Goal: Find contact information: Find contact information

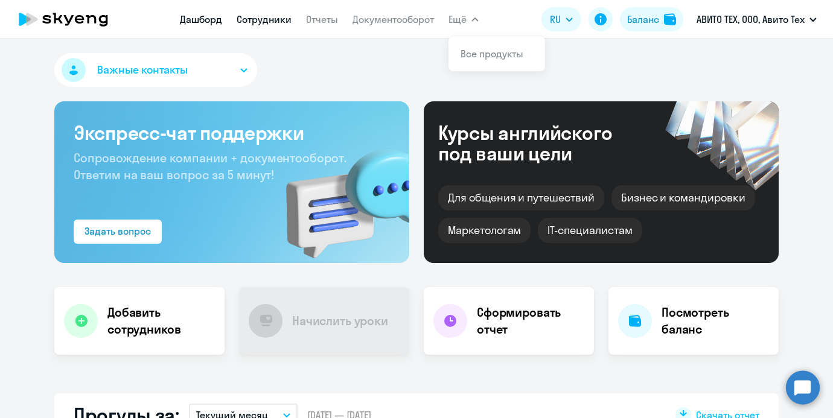
click at [281, 21] on link "Сотрудники" at bounding box center [264, 19] width 55 height 12
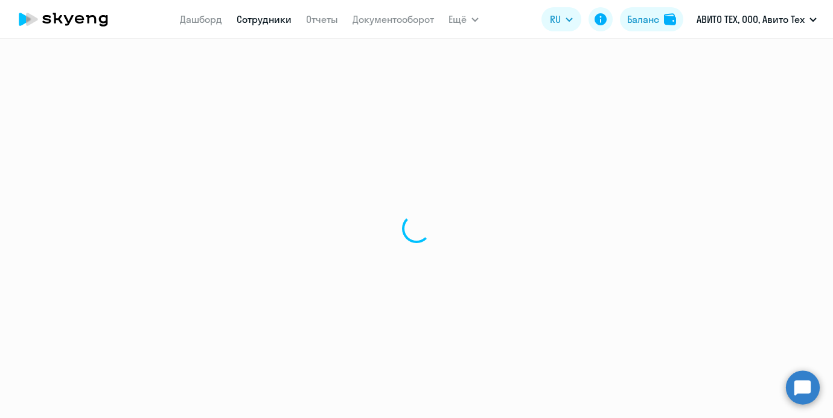
select select "30"
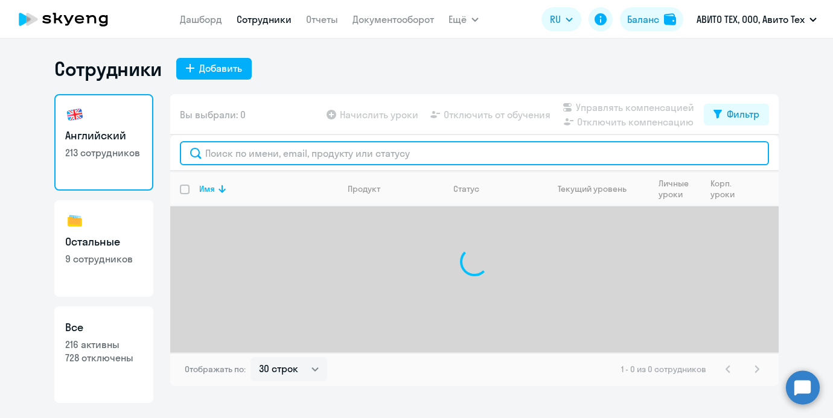
click at [322, 145] on input "text" at bounding box center [474, 153] width 589 height 24
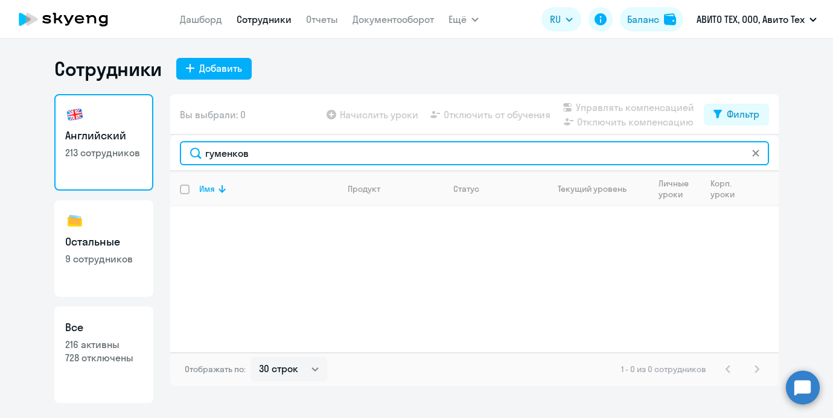
type input "гуменков"
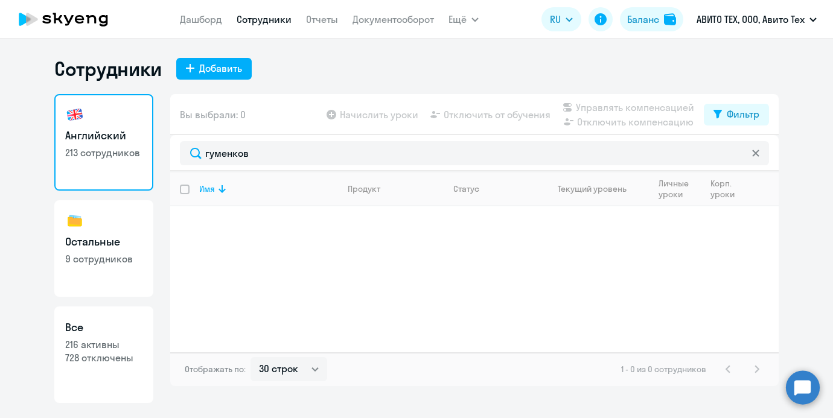
click at [106, 226] on link "Остальные 9 сотрудников" at bounding box center [103, 248] width 99 height 97
select select "30"
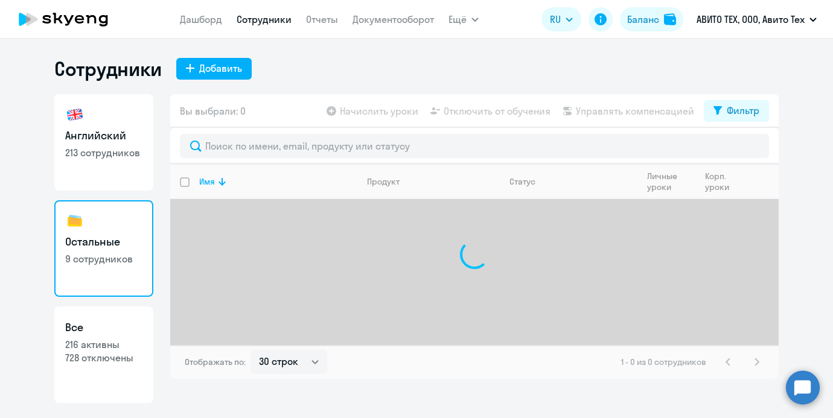
click at [719, 124] on div "Вы выбрали: 0 Начислить уроки Отключить от обучения Управлять компенсацией Филь…" at bounding box center [474, 111] width 608 height 34
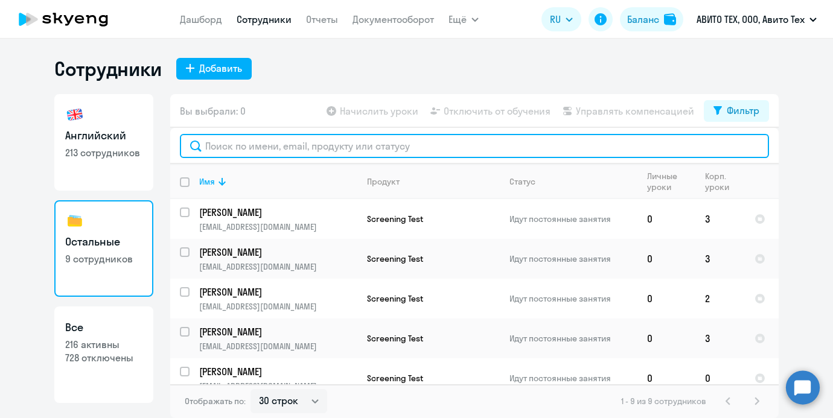
click at [633, 153] on input "text" at bounding box center [474, 146] width 589 height 24
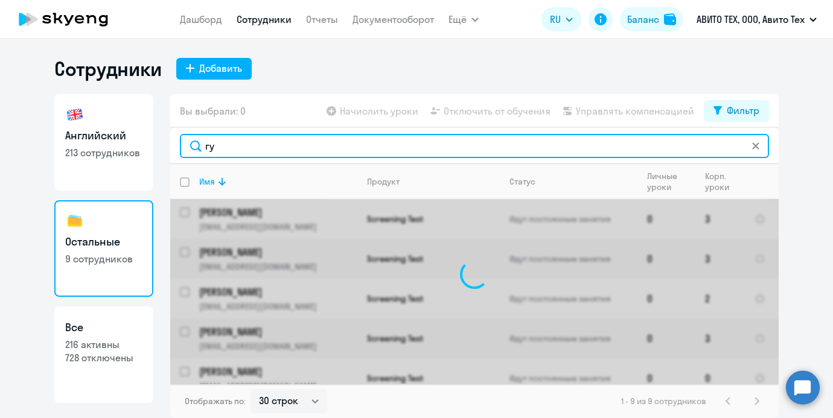
type input "гу"
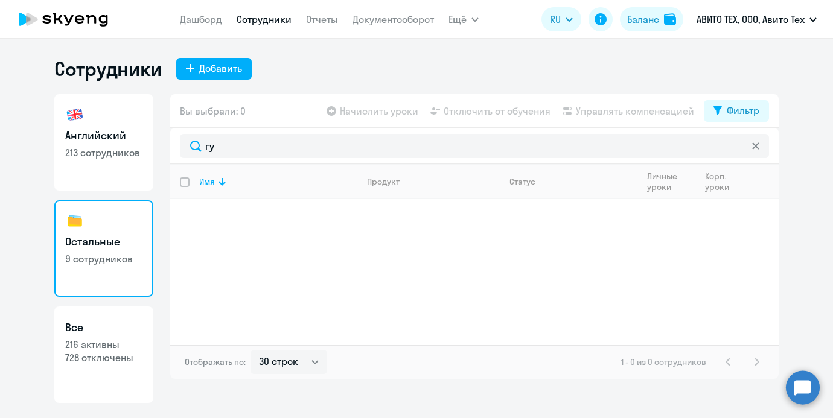
select select "30"
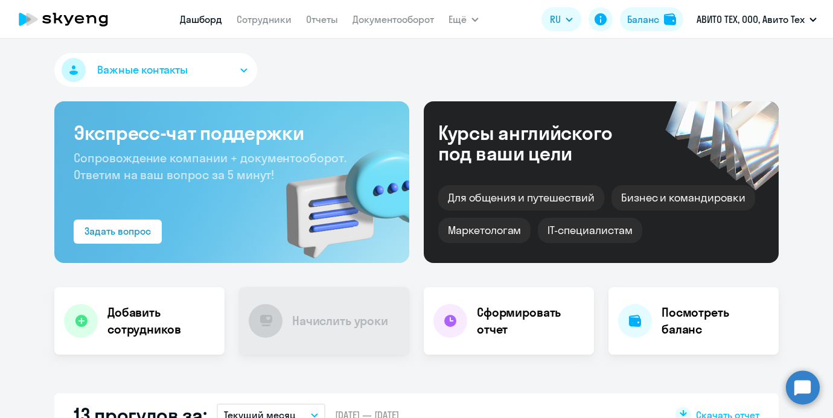
click at [285, 29] on nav "Дашборд Сотрудники Отчеты Документооборот" at bounding box center [307, 19] width 254 height 24
click at [284, 27] on nav "Дашборд Сотрудники Отчеты Документооборот" at bounding box center [307, 19] width 254 height 24
click at [281, 19] on link "Сотрудники" at bounding box center [264, 19] width 55 height 12
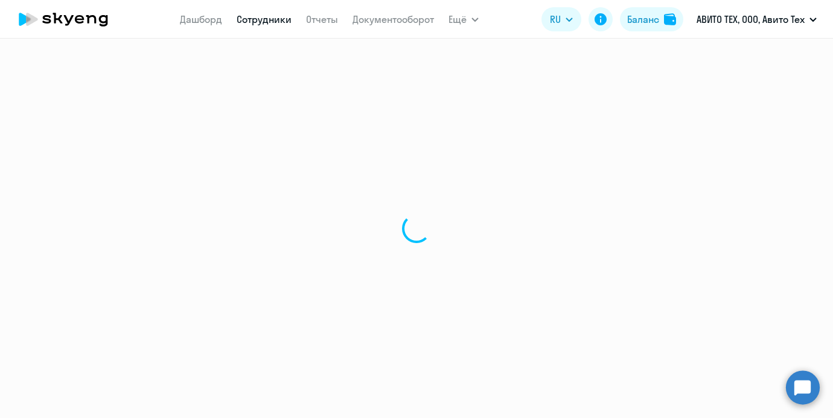
select select "30"
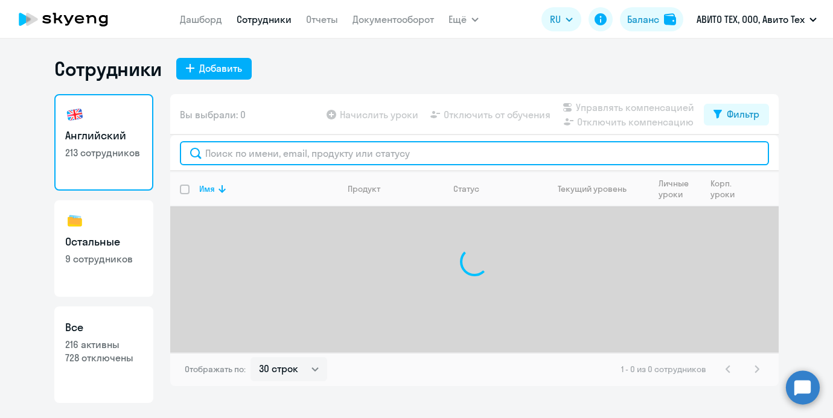
click at [296, 144] on input "text" at bounding box center [474, 153] width 589 height 24
paste input "Gumenenko"
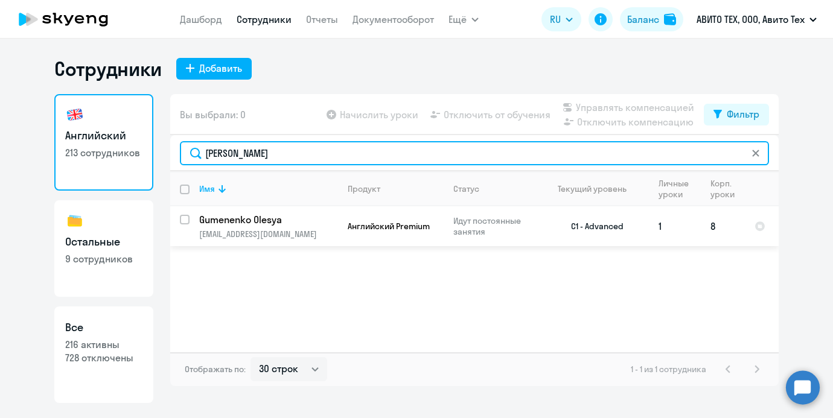
type input "Gumenenko"
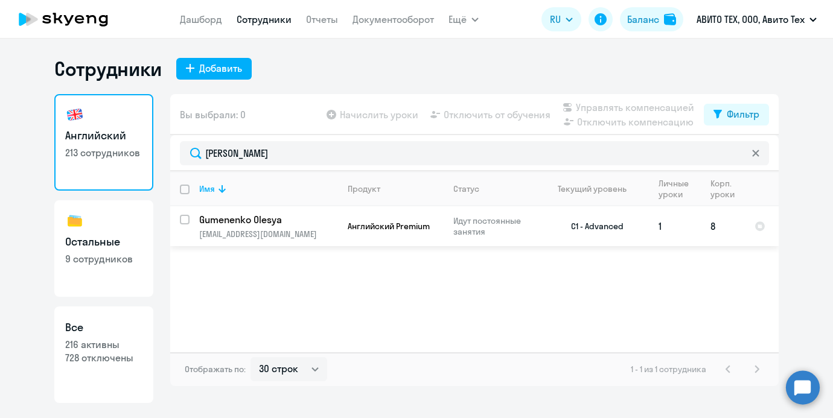
click at [187, 219] on input "select row 60321" at bounding box center [192, 227] width 24 height 24
checkbox input "true"
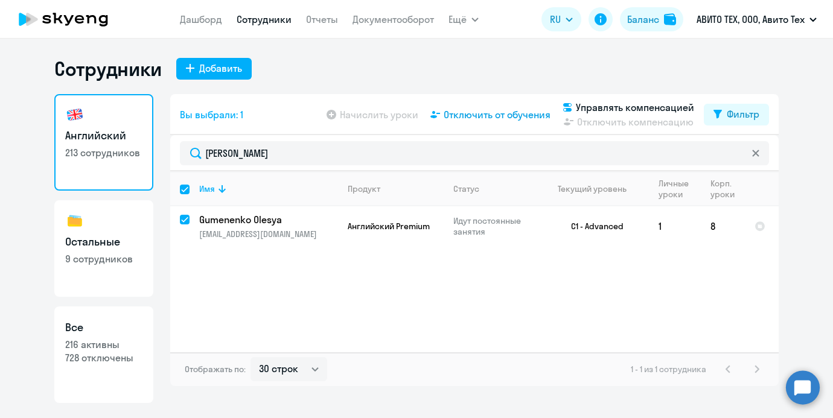
click at [531, 112] on span "Отключить от обучения" at bounding box center [496, 114] width 107 height 14
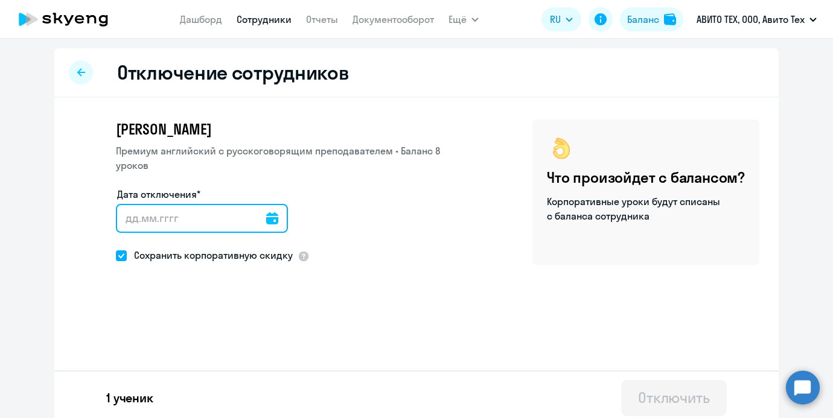
click at [196, 218] on input "Дата отключения*" at bounding box center [202, 218] width 172 height 29
type input "04.10.2025"
type input "4.10.2025"
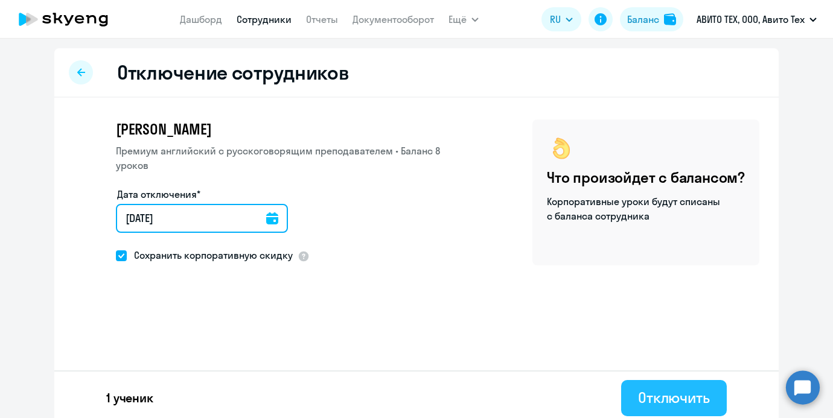
type input "04.10.2025"
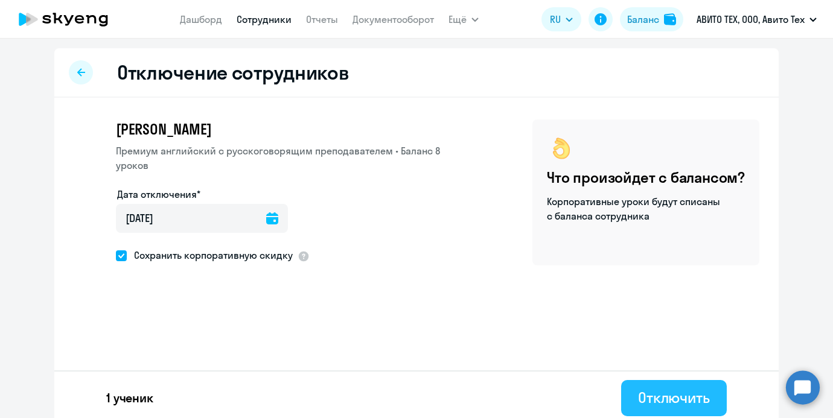
click at [646, 387] on button "Отключить" at bounding box center [674, 398] width 106 height 36
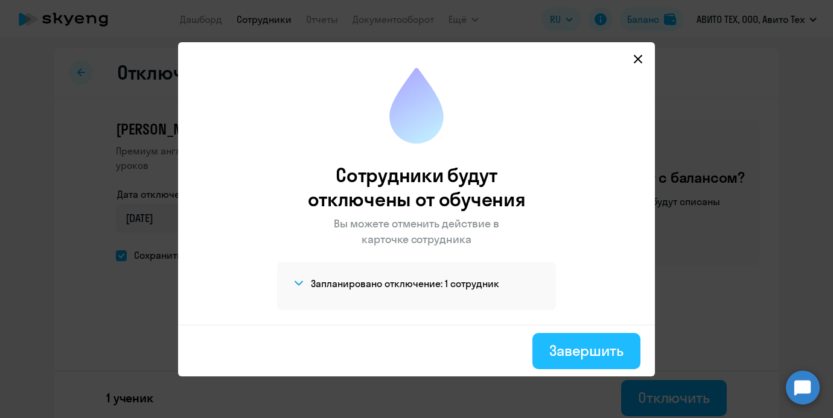
click at [597, 363] on button "Завершить" at bounding box center [586, 351] width 108 height 36
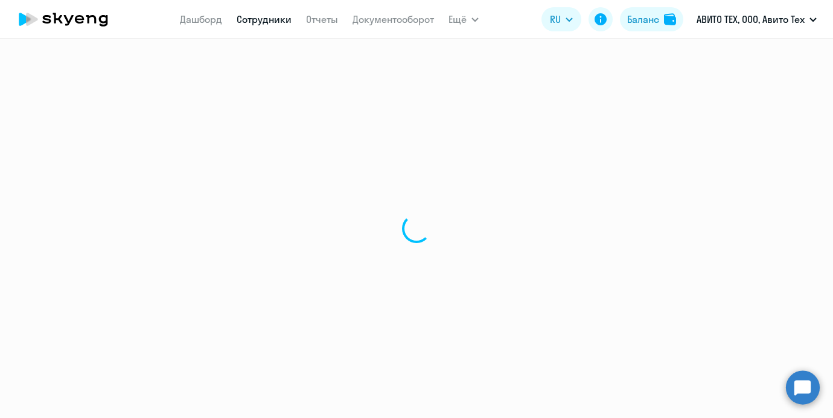
select select "30"
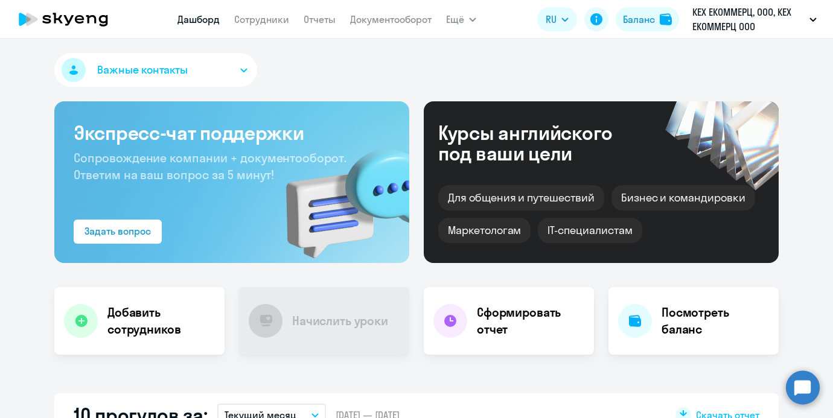
click at [272, 25] on app-menu-item-link "Сотрудники" at bounding box center [261, 19] width 55 height 15
click at [265, 21] on link "Сотрудники" at bounding box center [261, 19] width 55 height 12
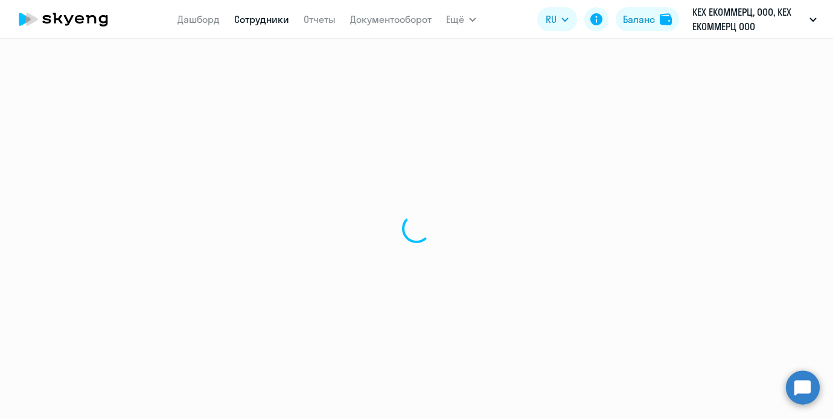
select select "30"
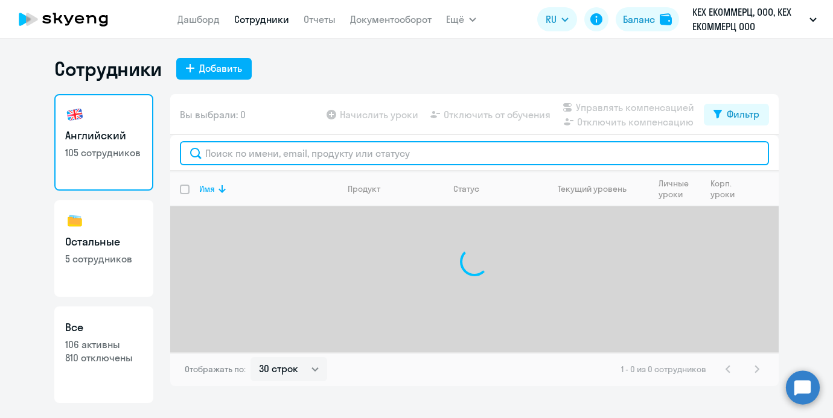
click at [279, 149] on input "text" at bounding box center [474, 153] width 589 height 24
type input "л"
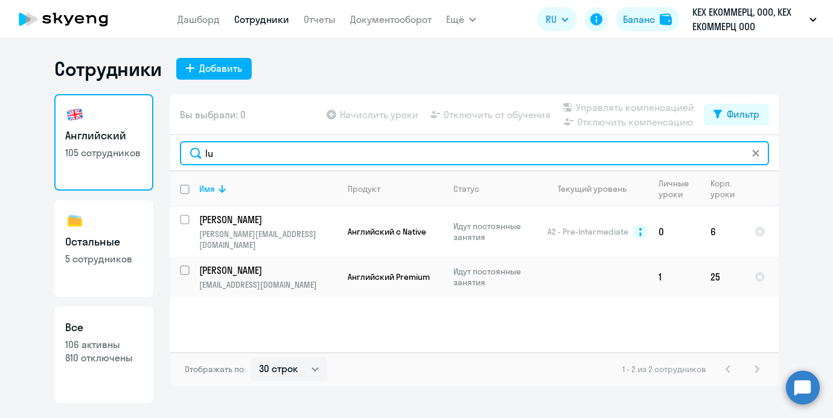
type input "l"
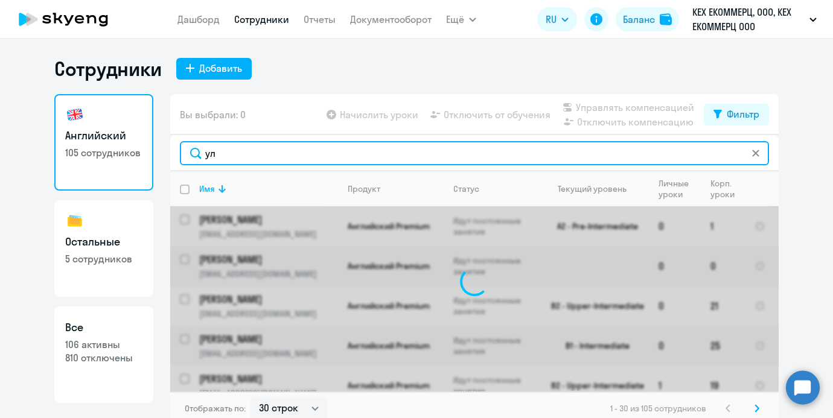
type input "у"
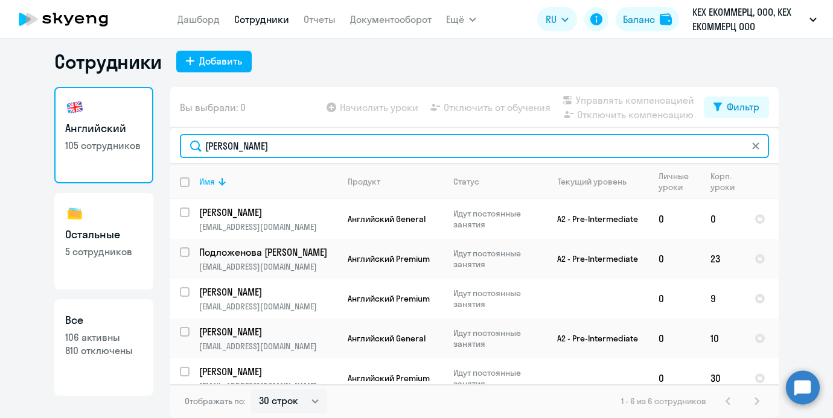
type input "екатерина"
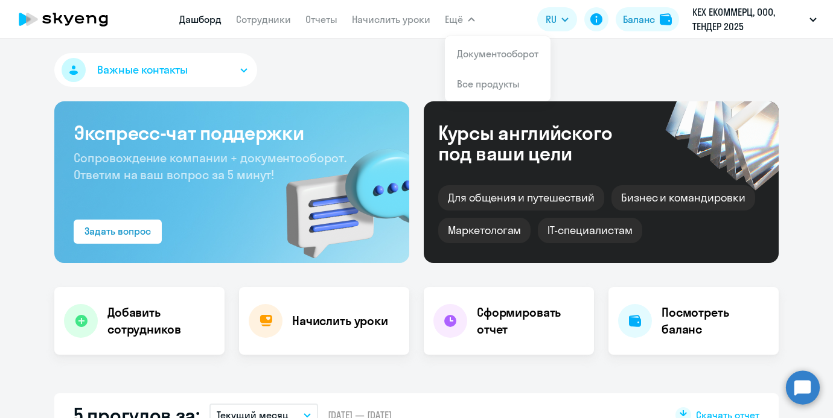
select select "30"
click at [244, 33] on app-header "Дашборд Сотрудники Отчеты Начислить уроки Ещё Документооборот Все продукты Дашб…" at bounding box center [416, 19] width 833 height 39
click at [244, 25] on app-menu-item-link "Сотрудники" at bounding box center [263, 19] width 55 height 15
click at [250, 22] on link "Сотрудники" at bounding box center [263, 19] width 55 height 12
select select "30"
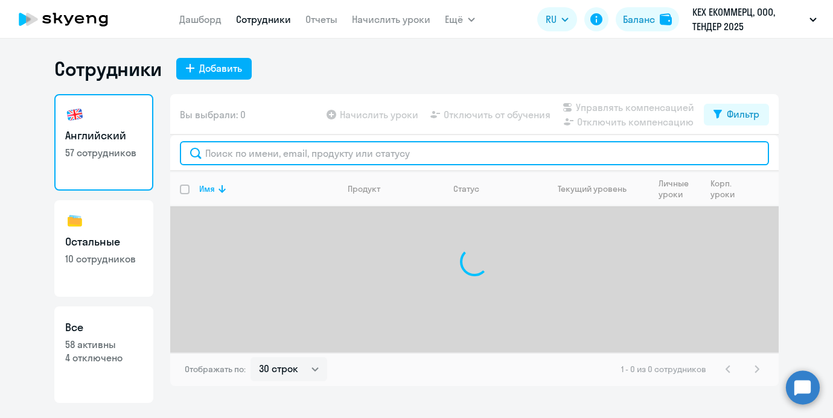
click at [414, 149] on input "text" at bounding box center [474, 153] width 589 height 24
type input "л"
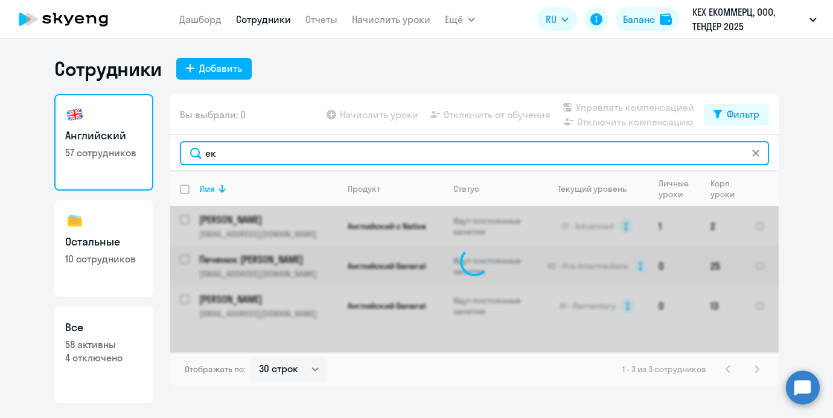
type input "е"
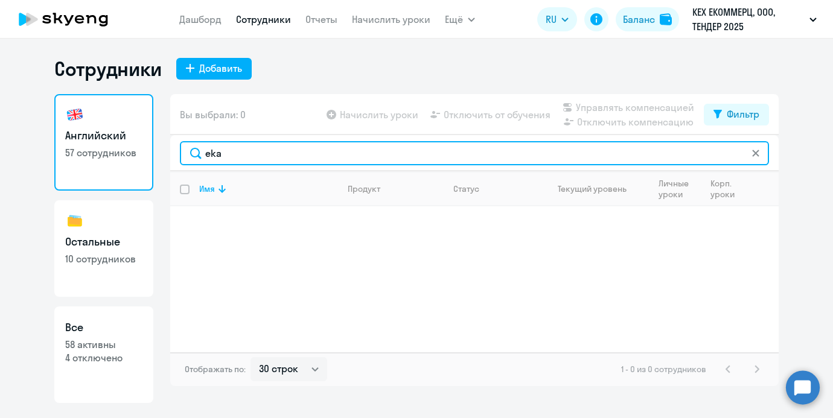
type input "eka"
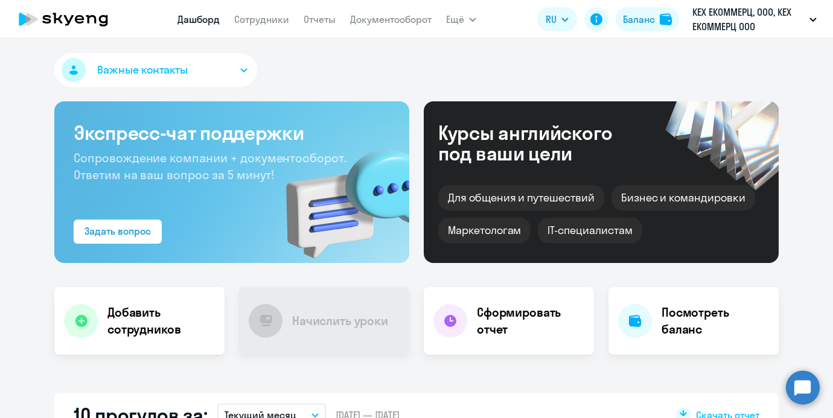
click at [264, 34] on app-header "Дашборд Сотрудники Отчеты Документооборот Ещё Дашборд Сотрудники Отчеты Докумен…" at bounding box center [416, 19] width 833 height 39
click at [261, 22] on link "Сотрудники" at bounding box center [261, 19] width 55 height 12
select select "30"
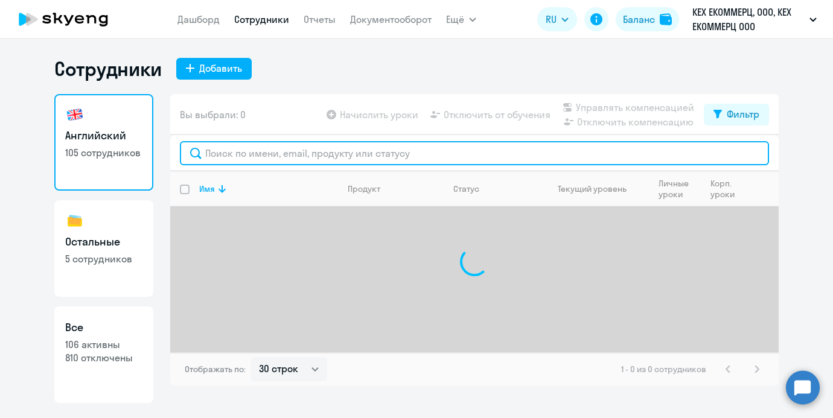
click at [226, 156] on input "text" at bounding box center [474, 153] width 589 height 24
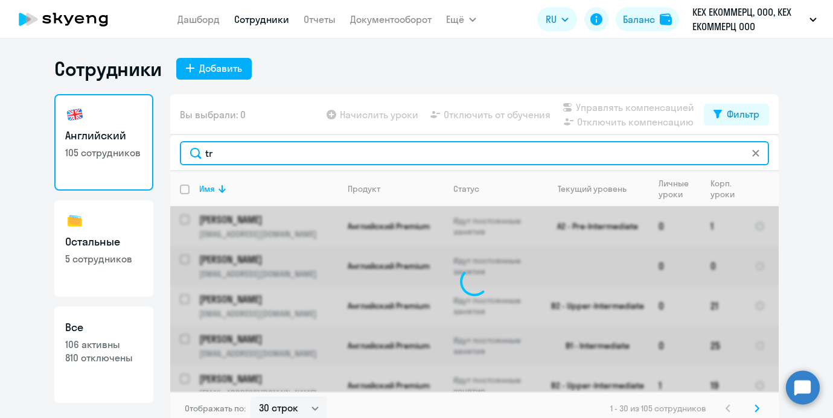
type input "t"
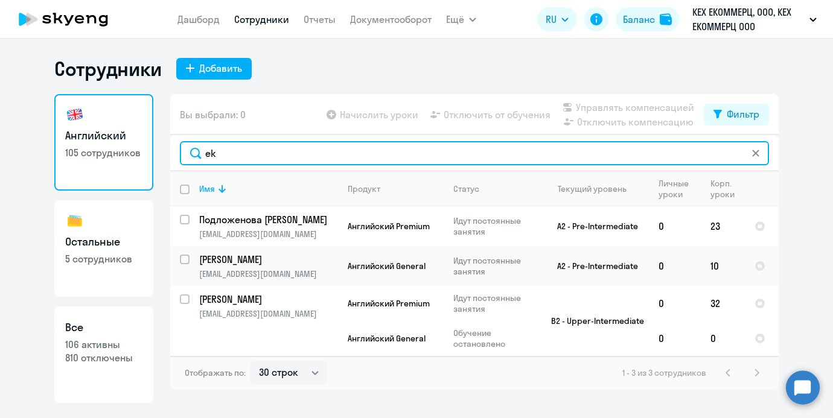
type input "e"
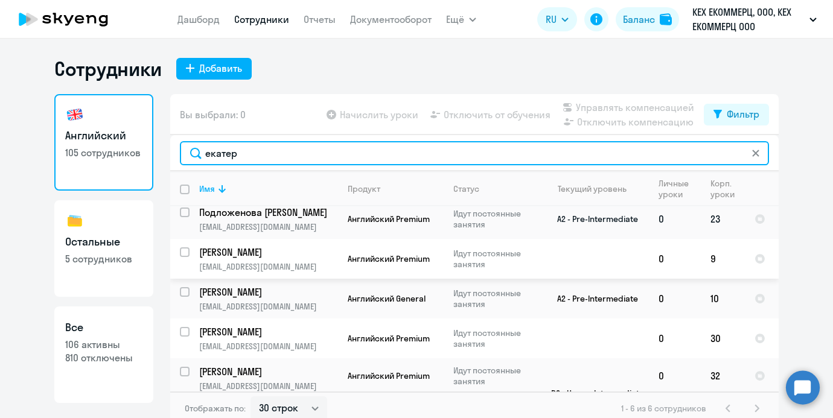
scroll to position [81, 0]
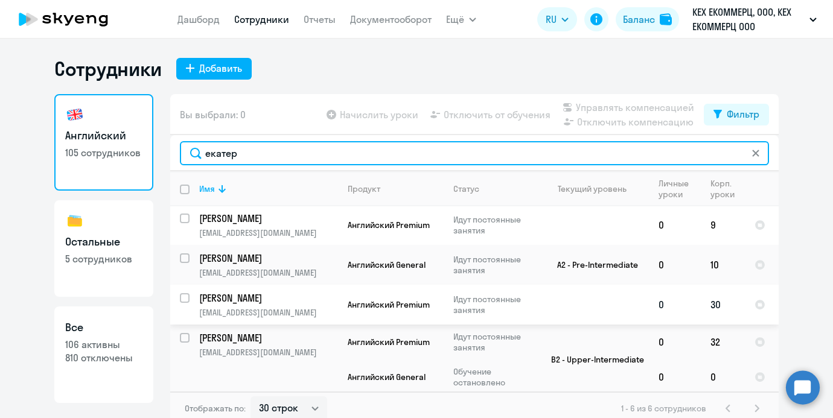
type input "екатер"
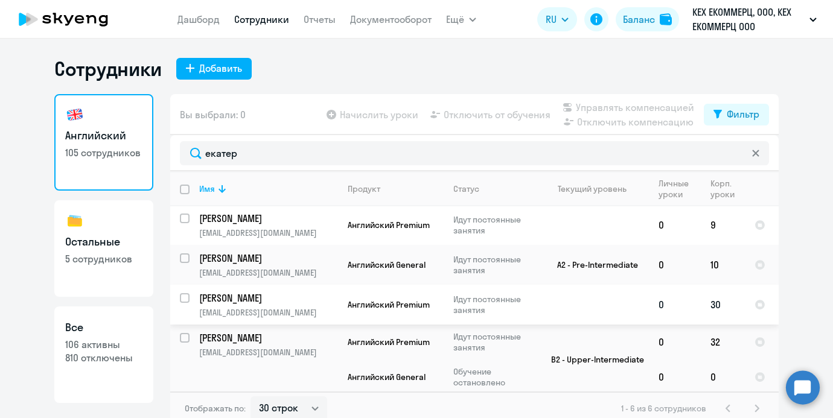
click at [274, 294] on p "[PERSON_NAME]" at bounding box center [267, 297] width 136 height 13
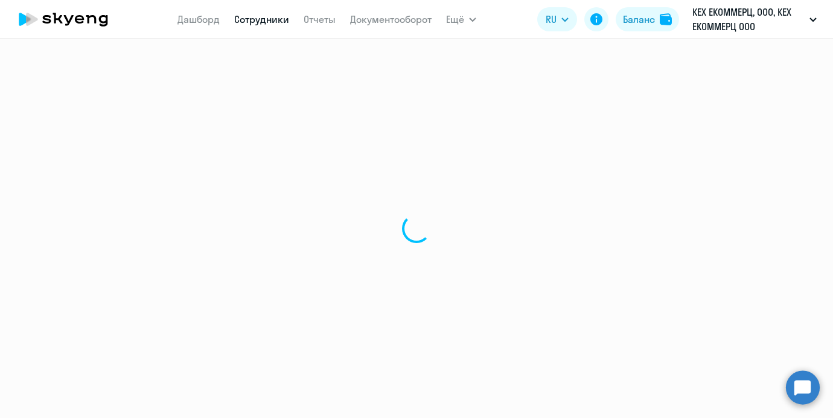
select select "english"
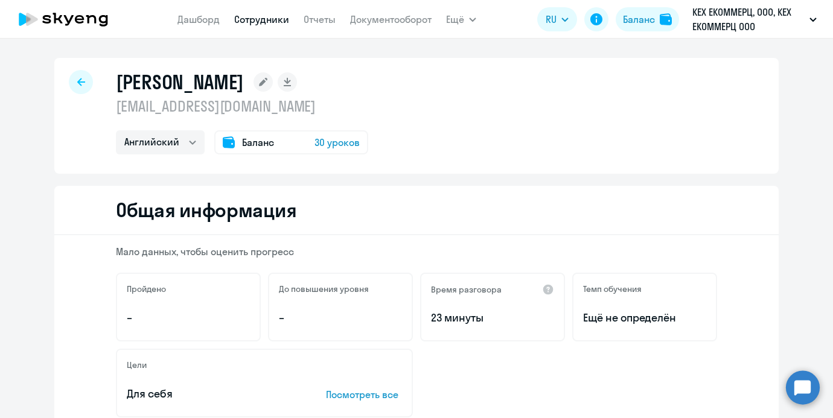
click at [199, 101] on p "[EMAIL_ADDRESS][DOMAIN_NAME]" at bounding box center [242, 106] width 252 height 19
copy p "mail"
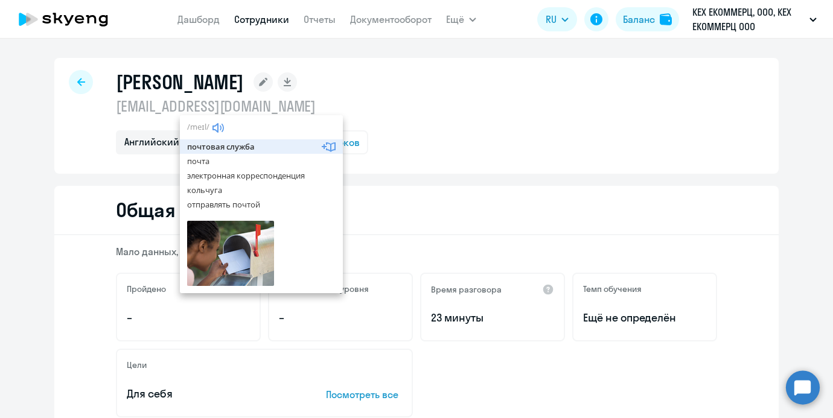
click at [199, 101] on p "[EMAIL_ADDRESS][DOMAIN_NAME]" at bounding box center [242, 106] width 252 height 19
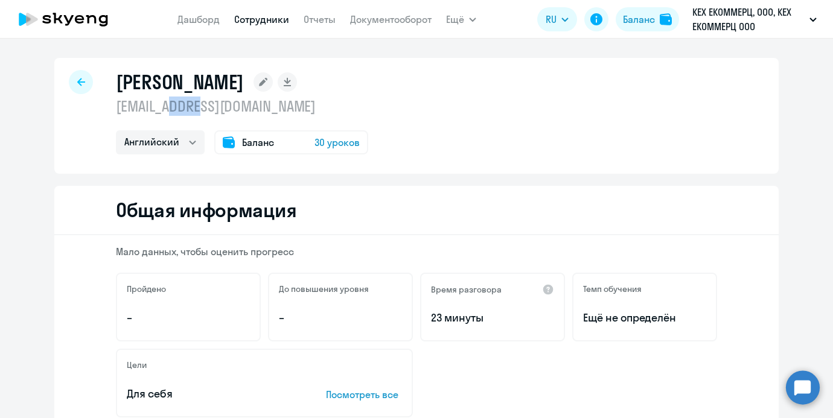
click at [199, 101] on p "[EMAIL_ADDRESS][DOMAIN_NAME]" at bounding box center [242, 106] width 252 height 19
copy p "[EMAIL_ADDRESS][DOMAIN_NAME]"
